Goal: Information Seeking & Learning: Learn about a topic

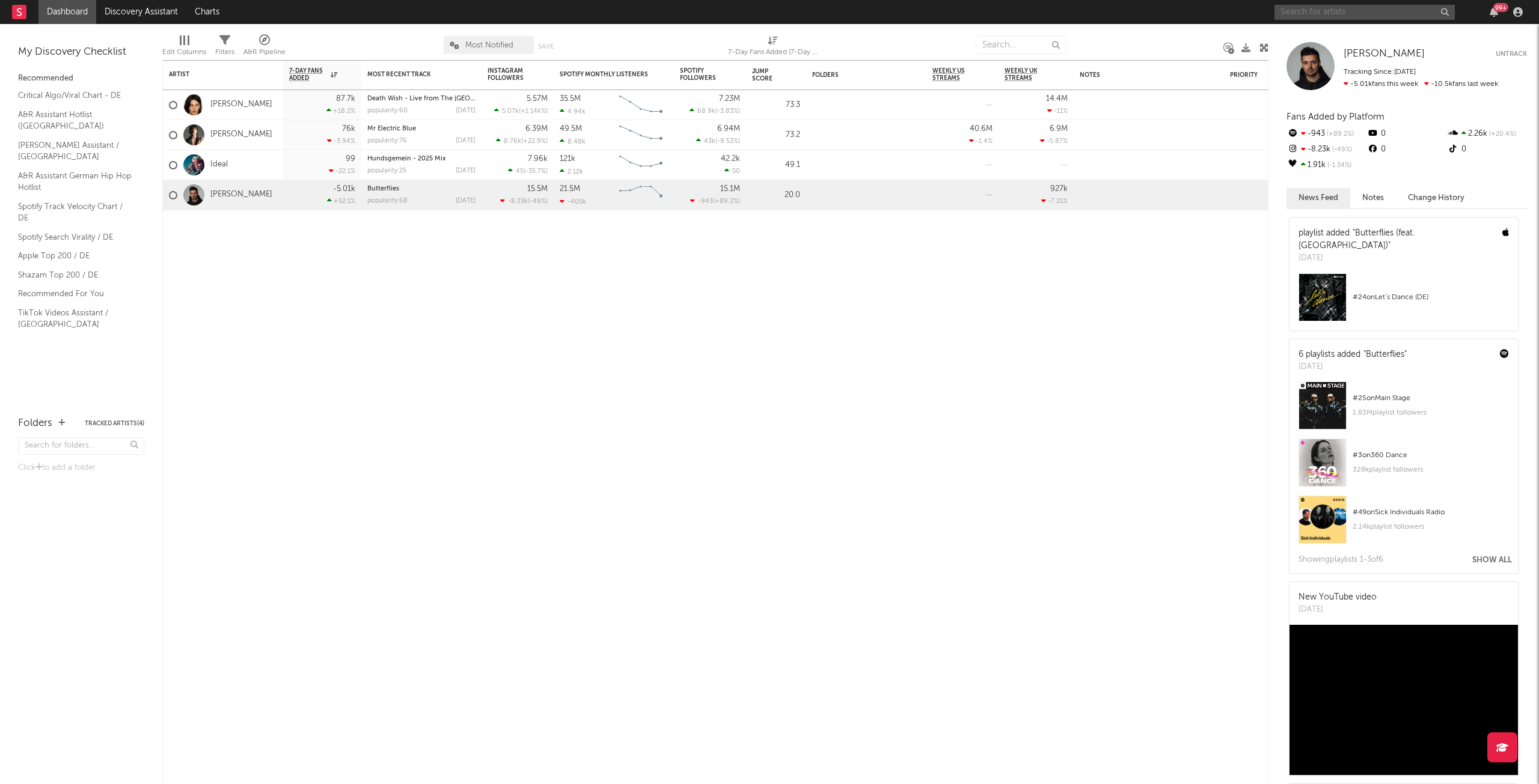
click at [1398, 13] on input "text" at bounding box center [1365, 12] width 181 height 15
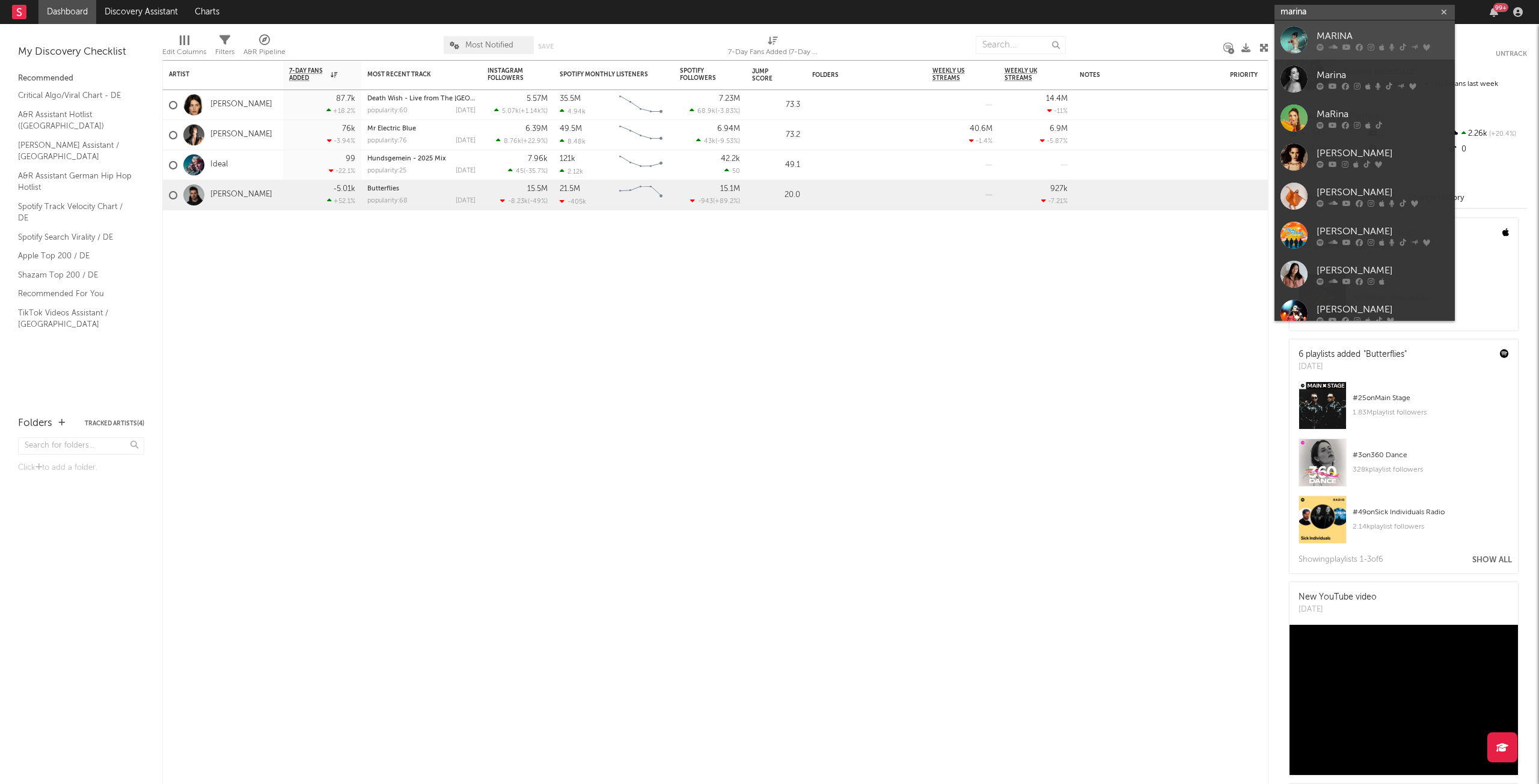
type input "marina"
click at [1331, 39] on div "MARINA" at bounding box center [1383, 36] width 132 height 14
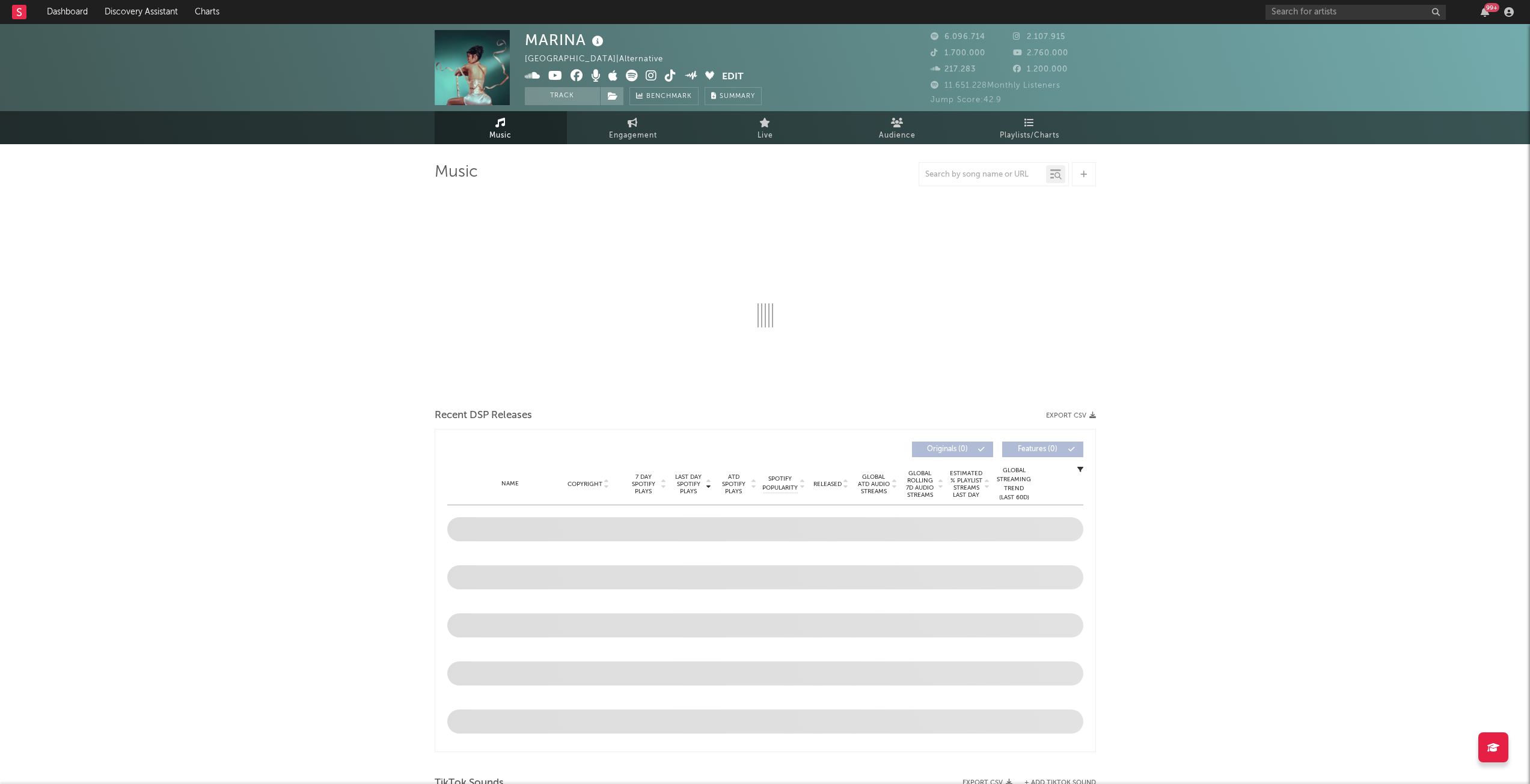
select select "6m"
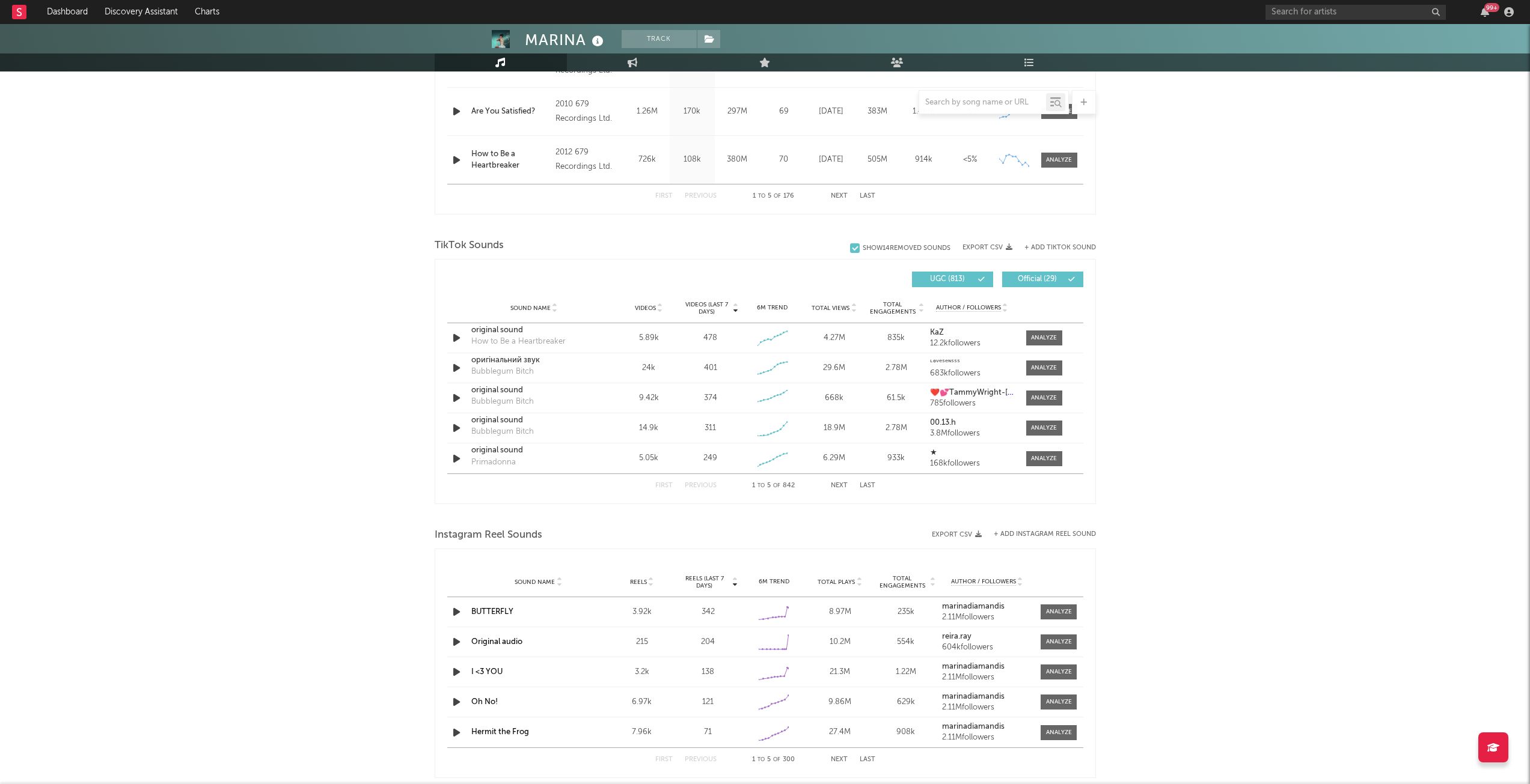
scroll to position [661, 0]
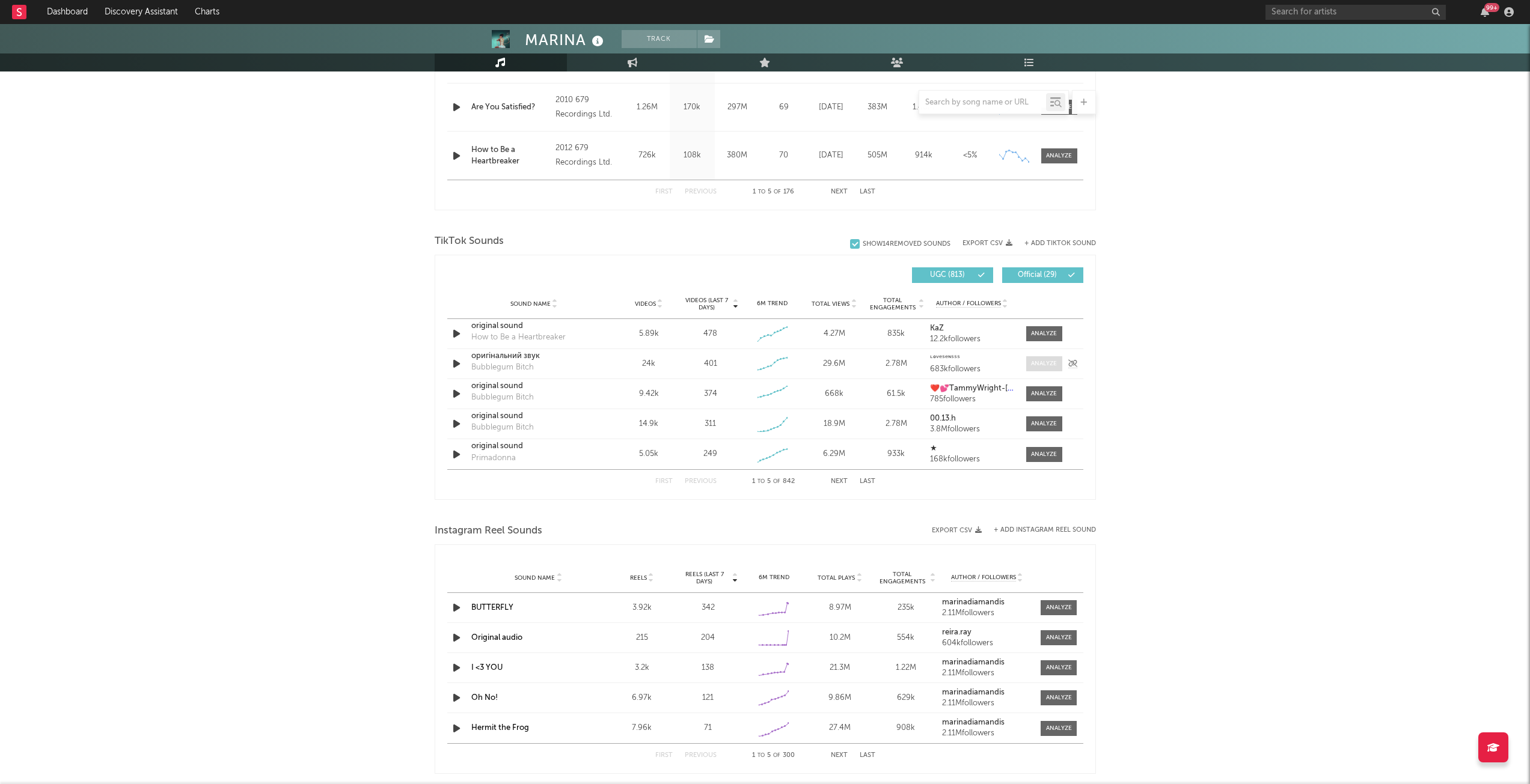
click at [1038, 366] on div at bounding box center [1044, 364] width 26 height 9
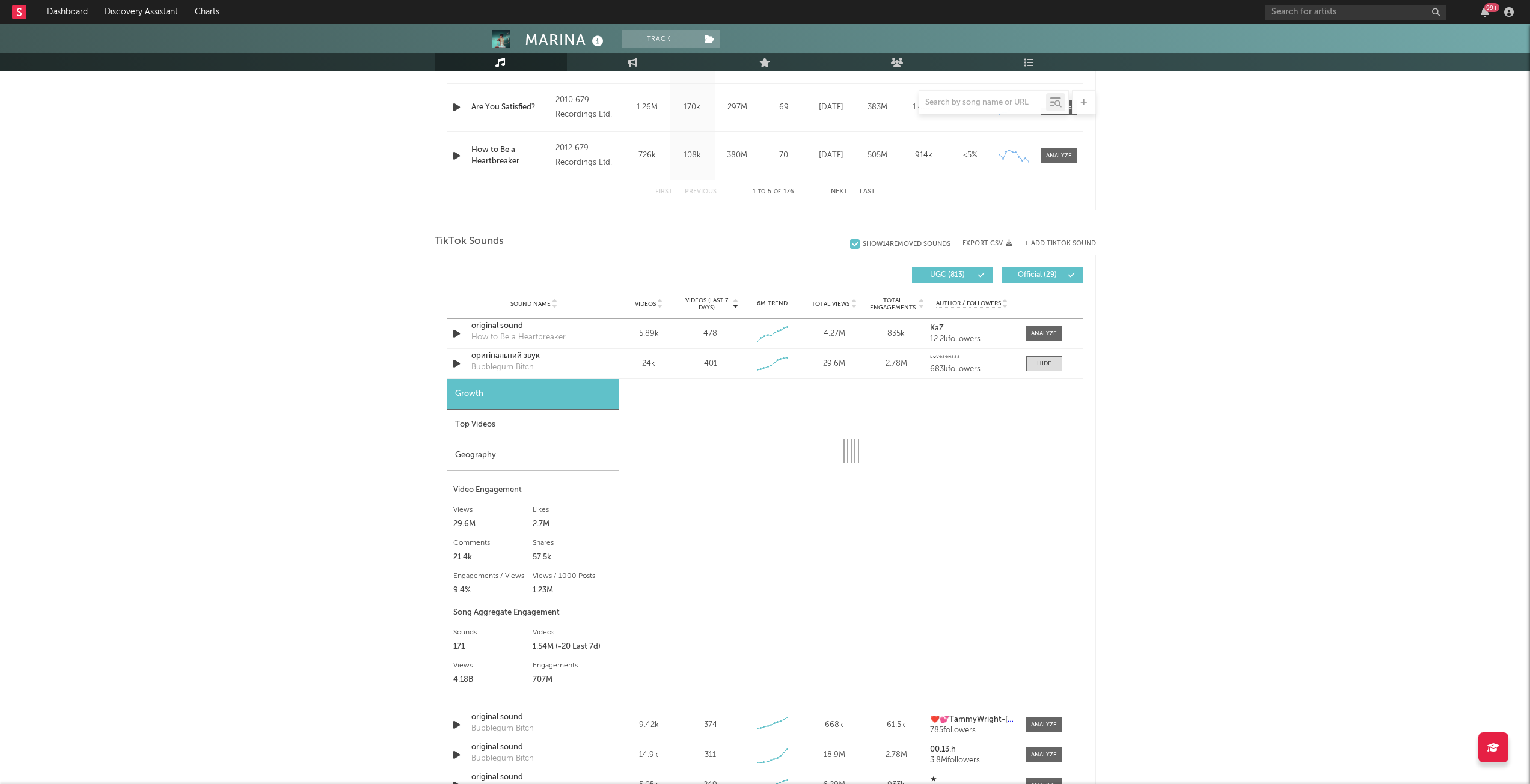
select select "6m"
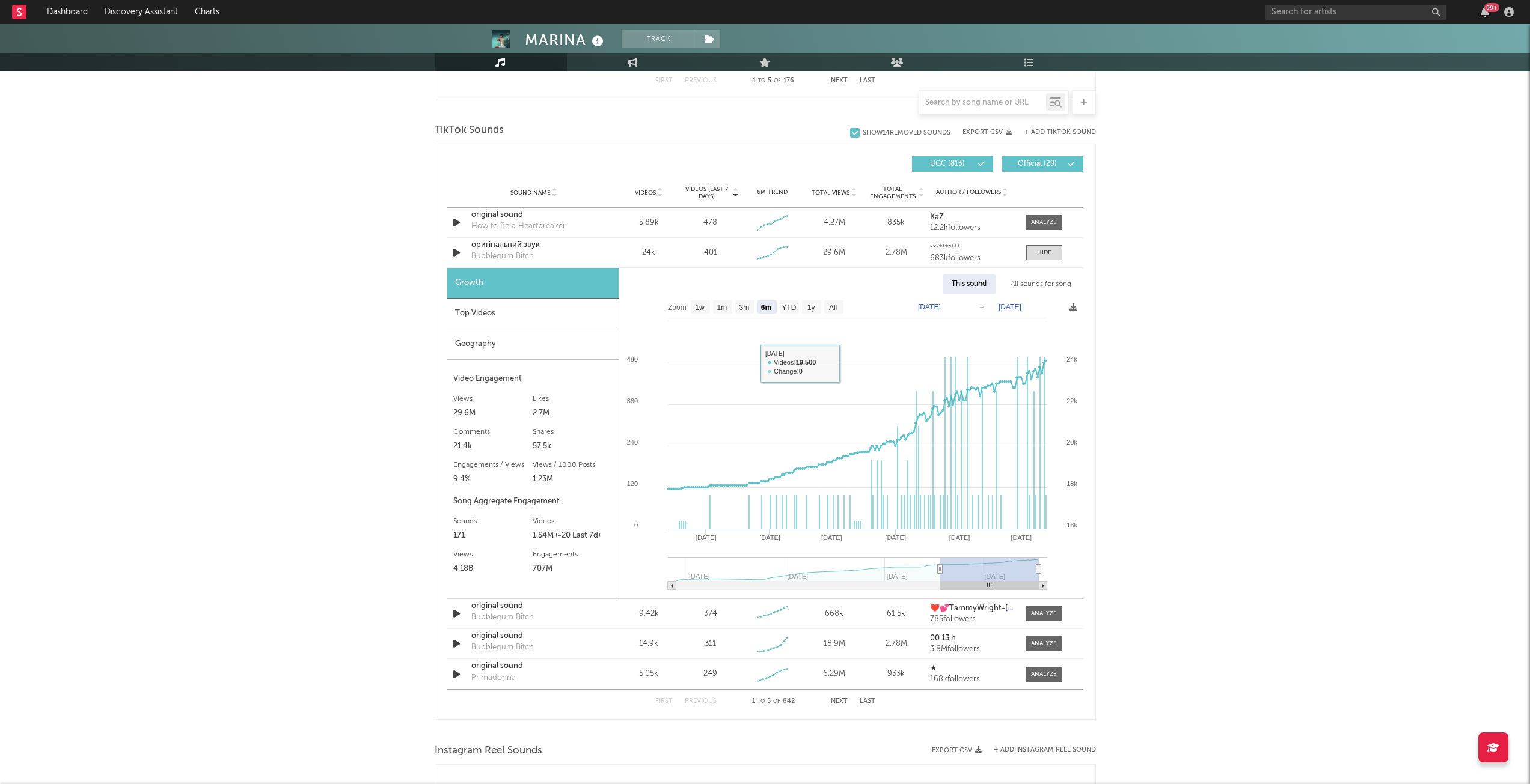
scroll to position [902, 0]
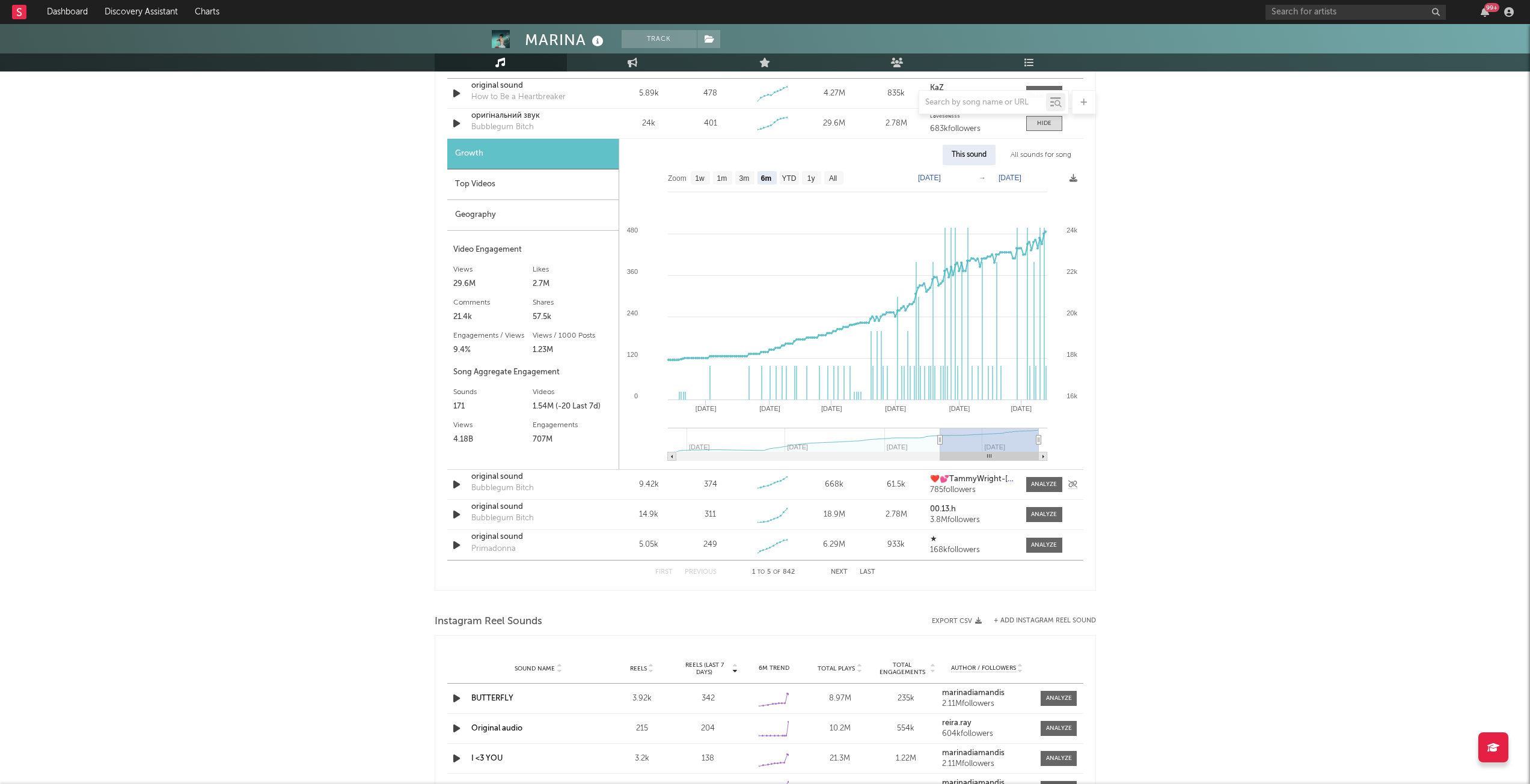
drag, startPoint x: 1037, startPoint y: 483, endPoint x: 922, endPoint y: 483, distance: 115.0
click at [1037, 483] on div at bounding box center [1044, 484] width 26 height 9
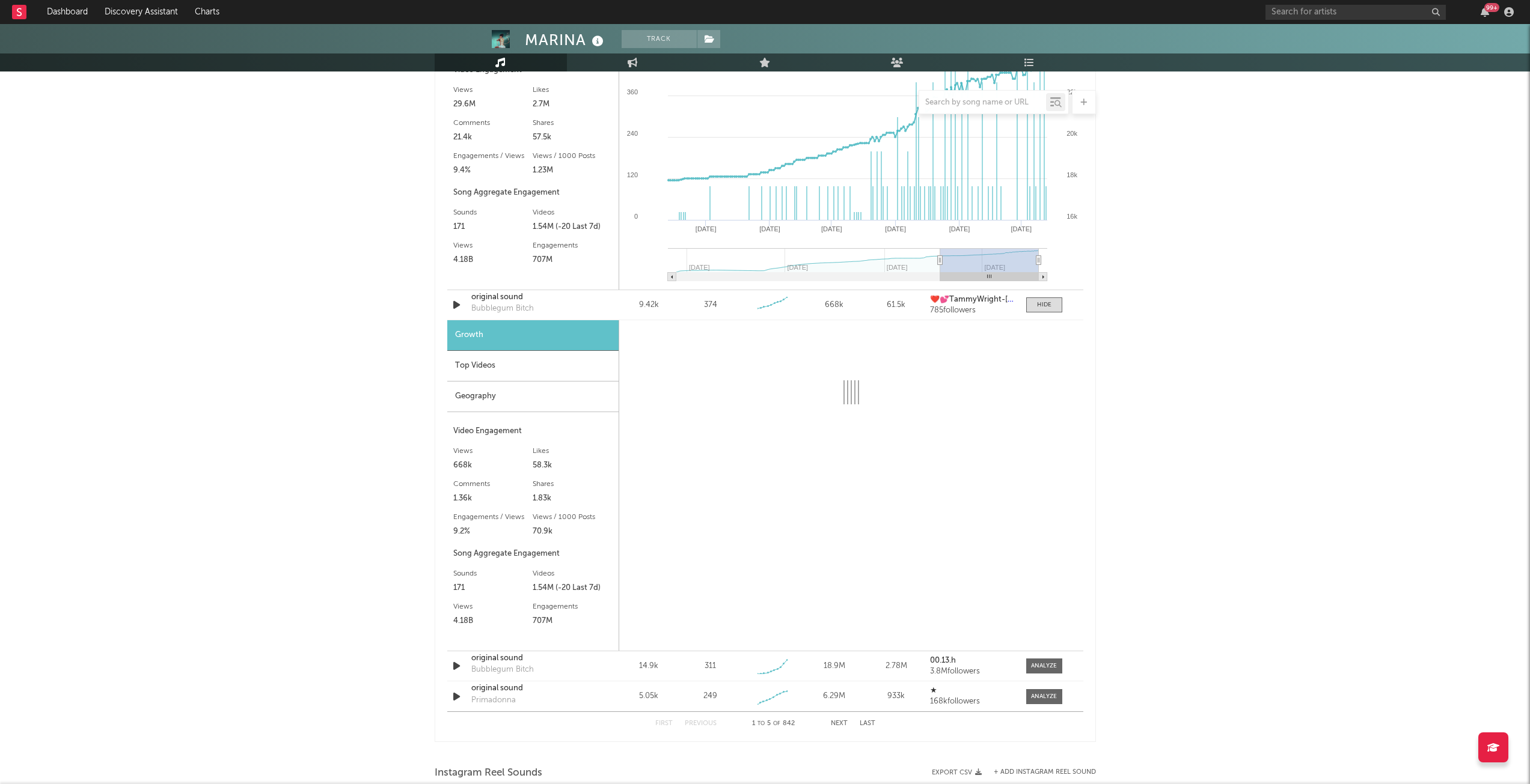
scroll to position [1082, 0]
select select "6m"
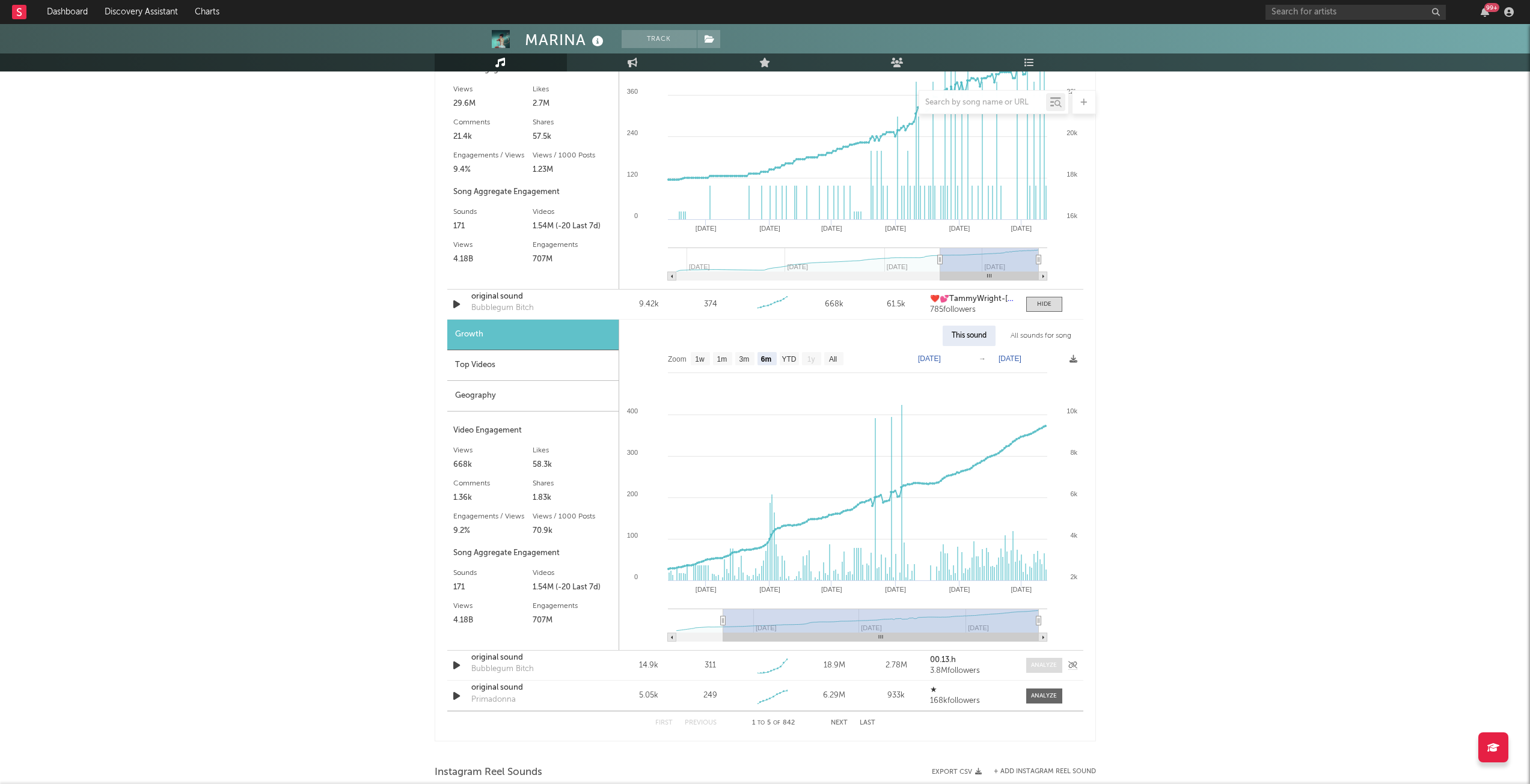
click at [1049, 659] on span at bounding box center [1044, 665] width 36 height 15
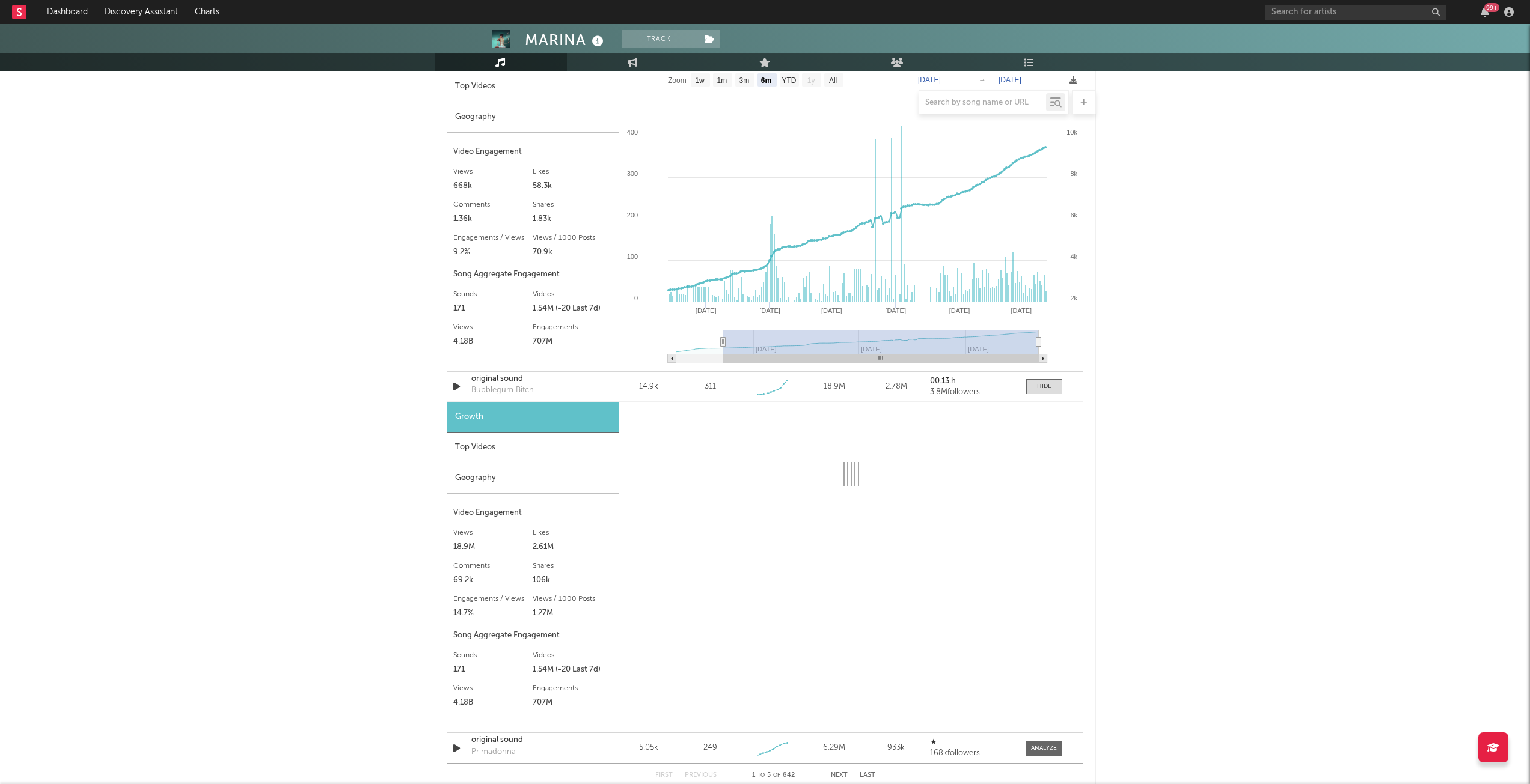
scroll to position [1383, 0]
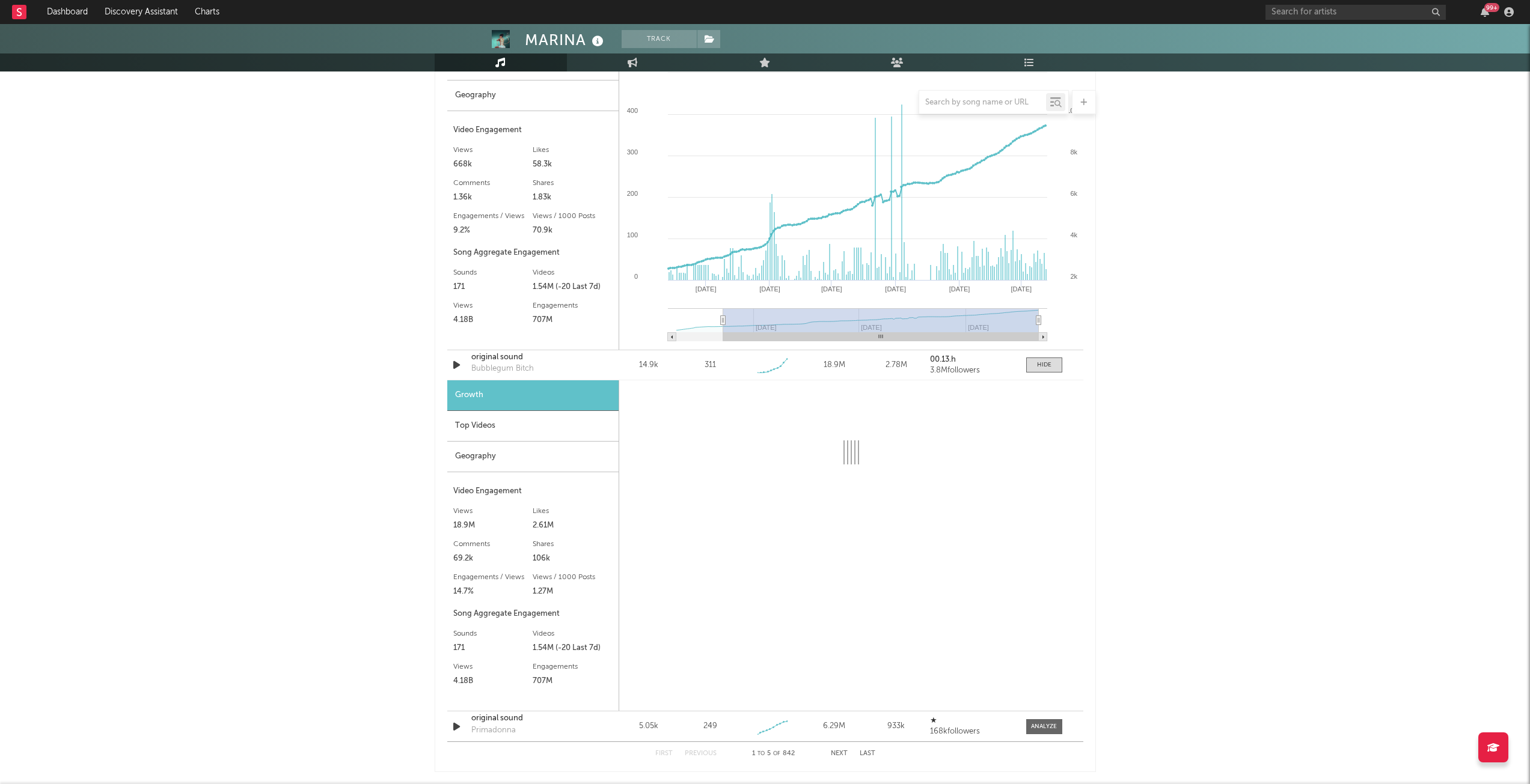
select select "6m"
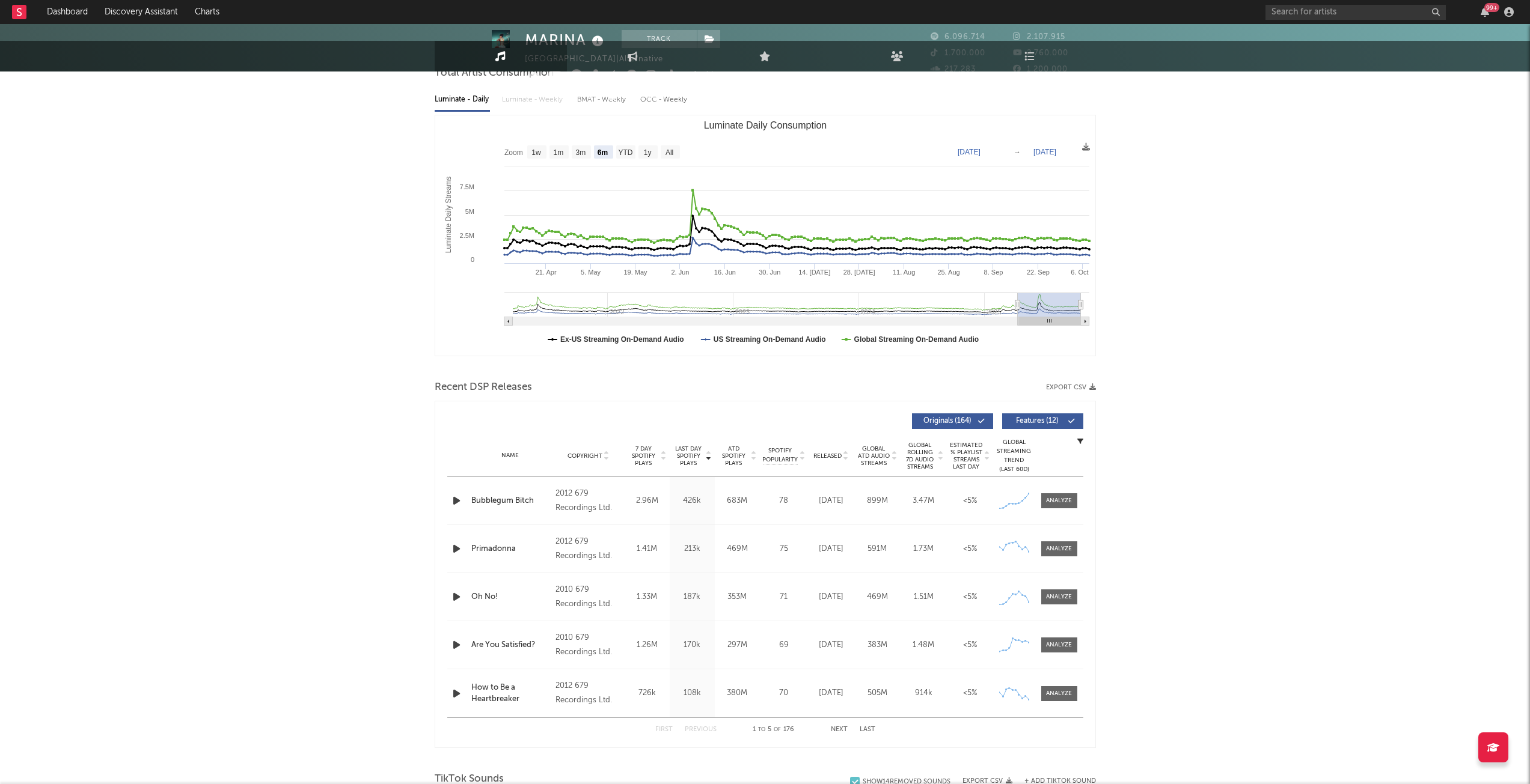
scroll to position [0, 0]
